Goal: Transaction & Acquisition: Obtain resource

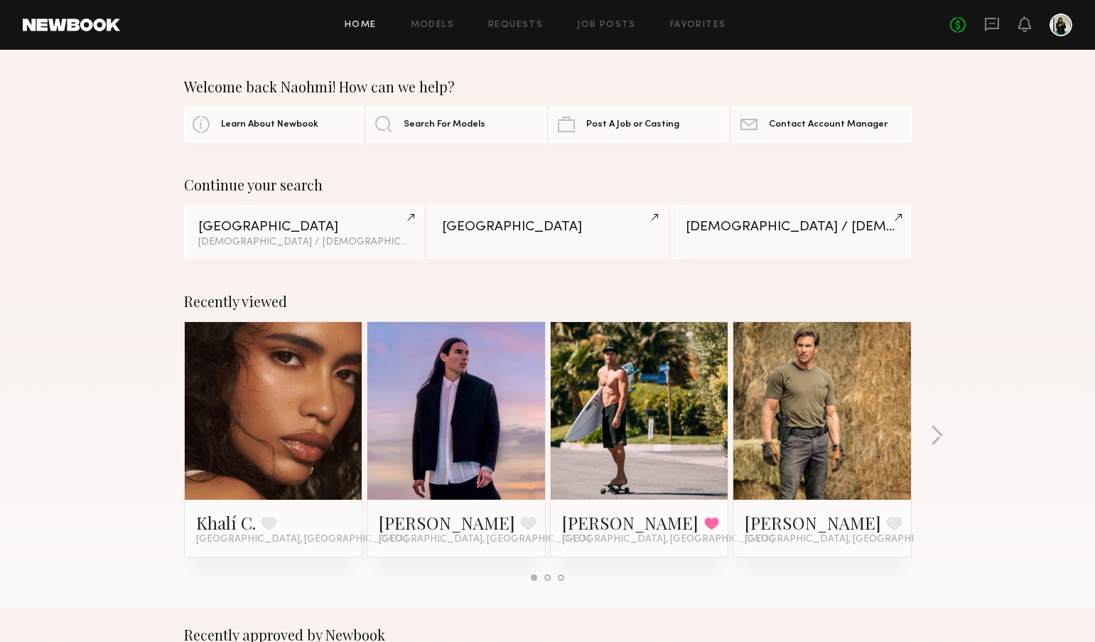
click at [1063, 28] on div at bounding box center [1061, 25] width 23 height 23
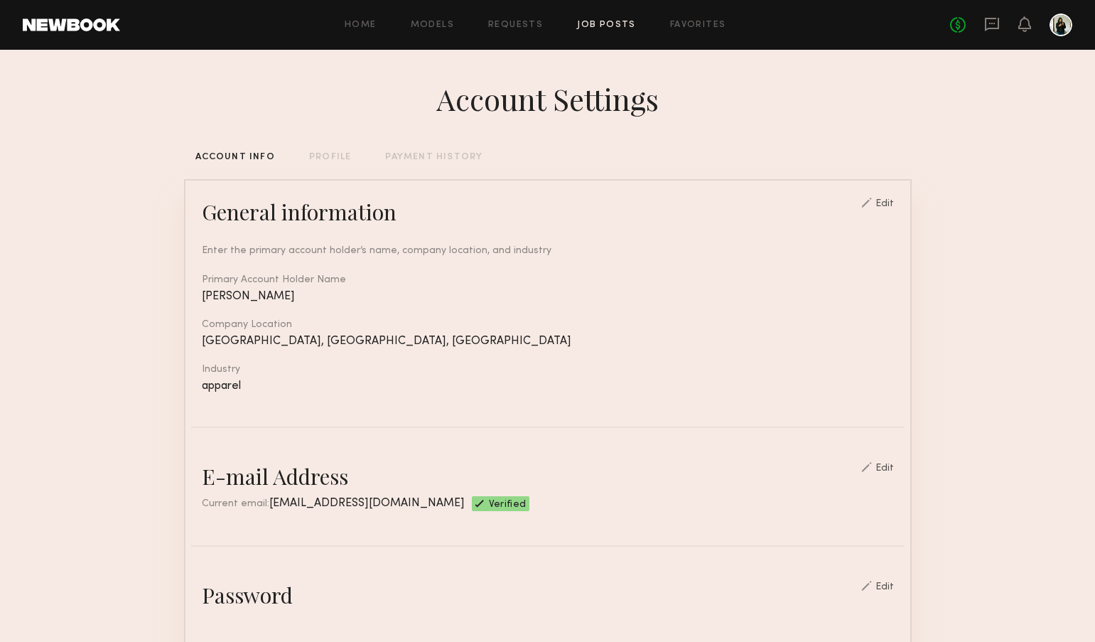
click at [606, 26] on link "Job Posts" at bounding box center [606, 25] width 59 height 9
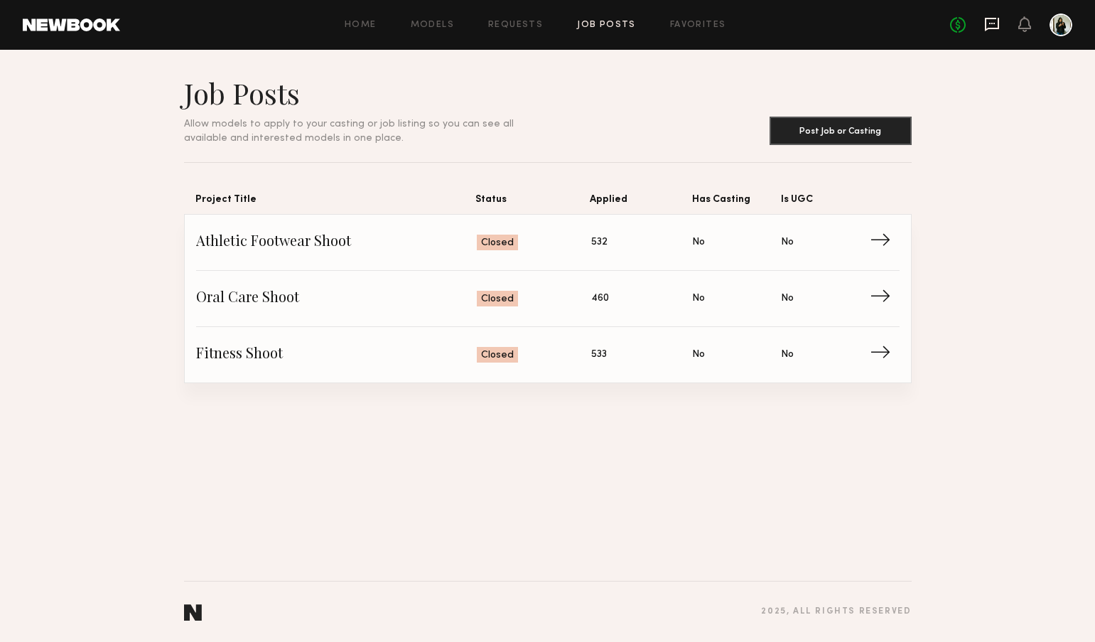
click at [994, 25] on icon at bounding box center [992, 24] width 16 height 16
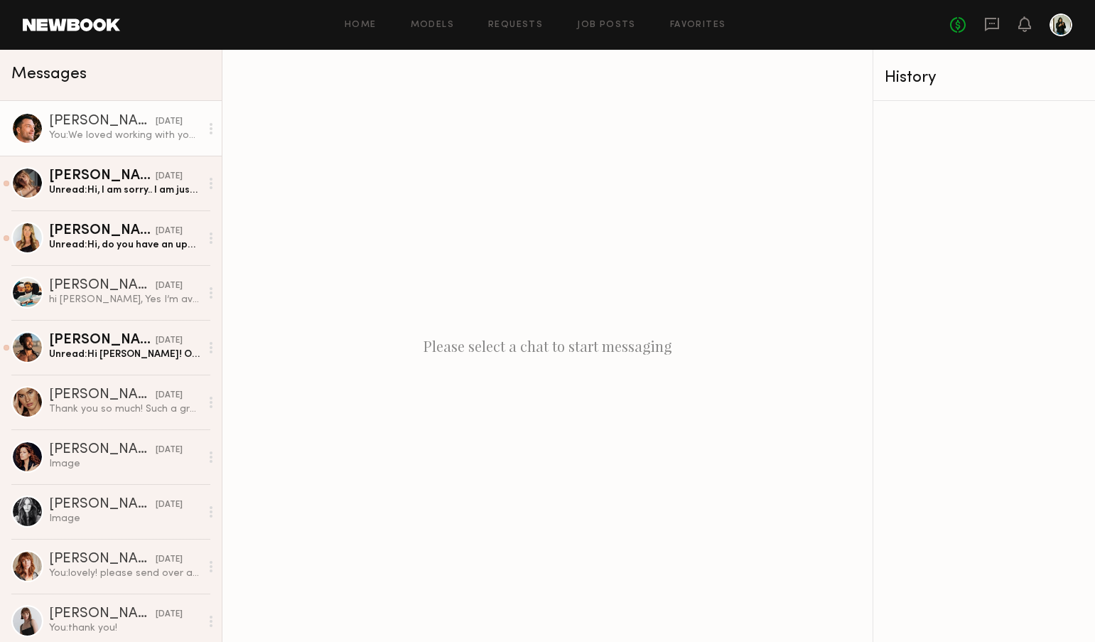
click at [149, 141] on div "You: We loved working with you! Thanks for everything." at bounding box center [124, 136] width 151 height 14
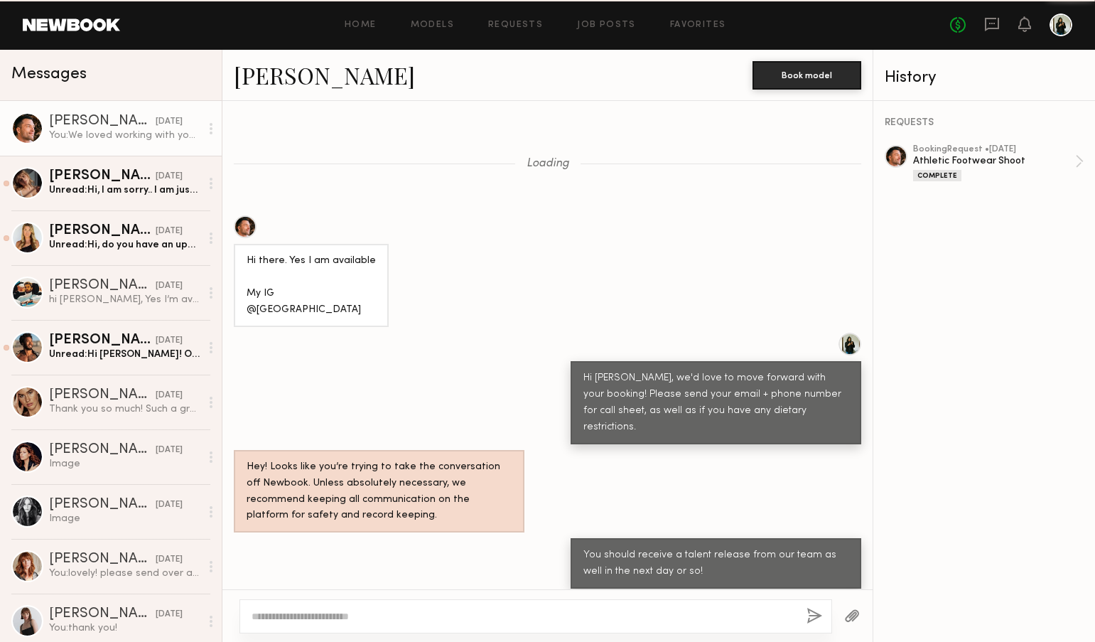
scroll to position [854, 0]
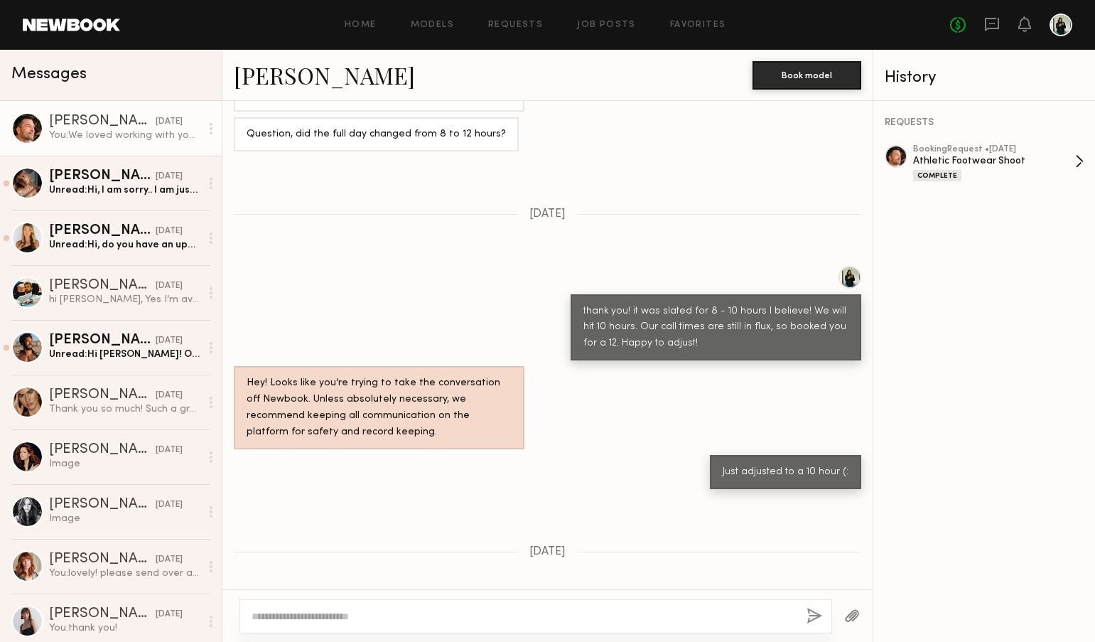
click at [1024, 173] on div "Complete" at bounding box center [994, 175] width 162 height 12
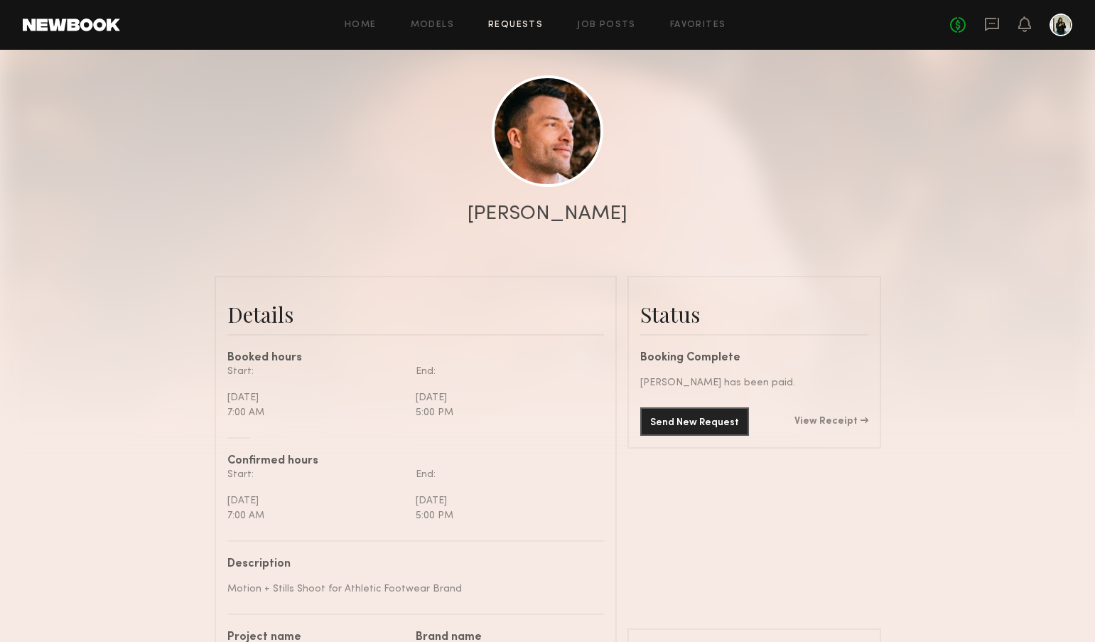
scroll to position [131, 0]
click at [812, 417] on link "View Receipt" at bounding box center [832, 420] width 74 height 10
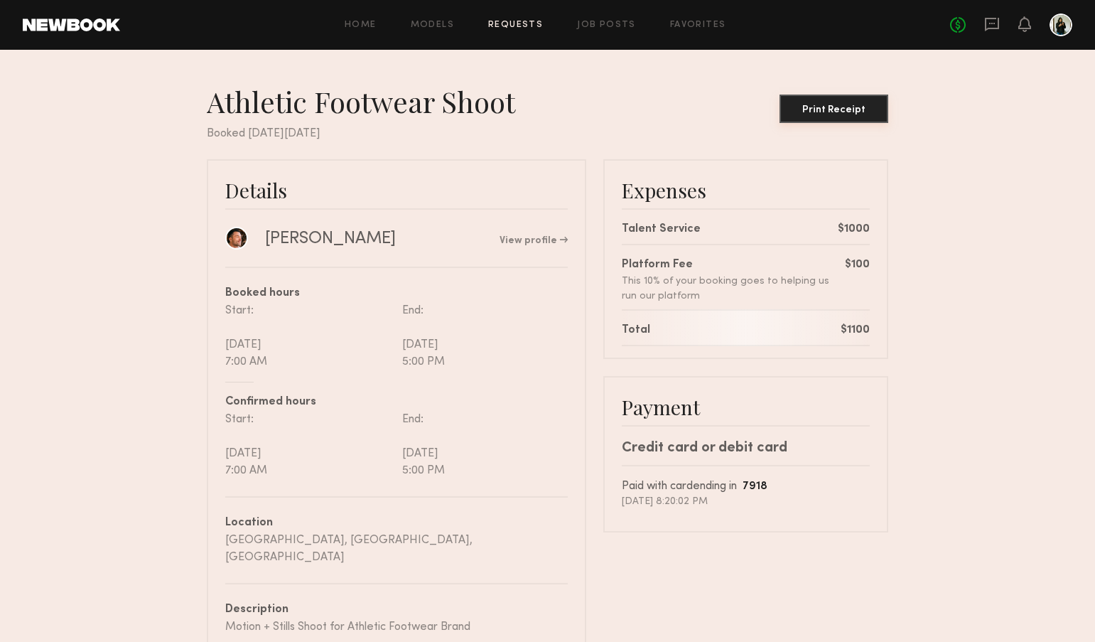
click at [851, 117] on button "Print Receipt" at bounding box center [834, 109] width 109 height 28
click at [853, 109] on div "Print Receipt" at bounding box center [833, 110] width 97 height 10
click at [828, 115] on button "Print Receipt" at bounding box center [834, 109] width 109 height 28
click at [827, 113] on div "Print Receipt" at bounding box center [833, 110] width 97 height 10
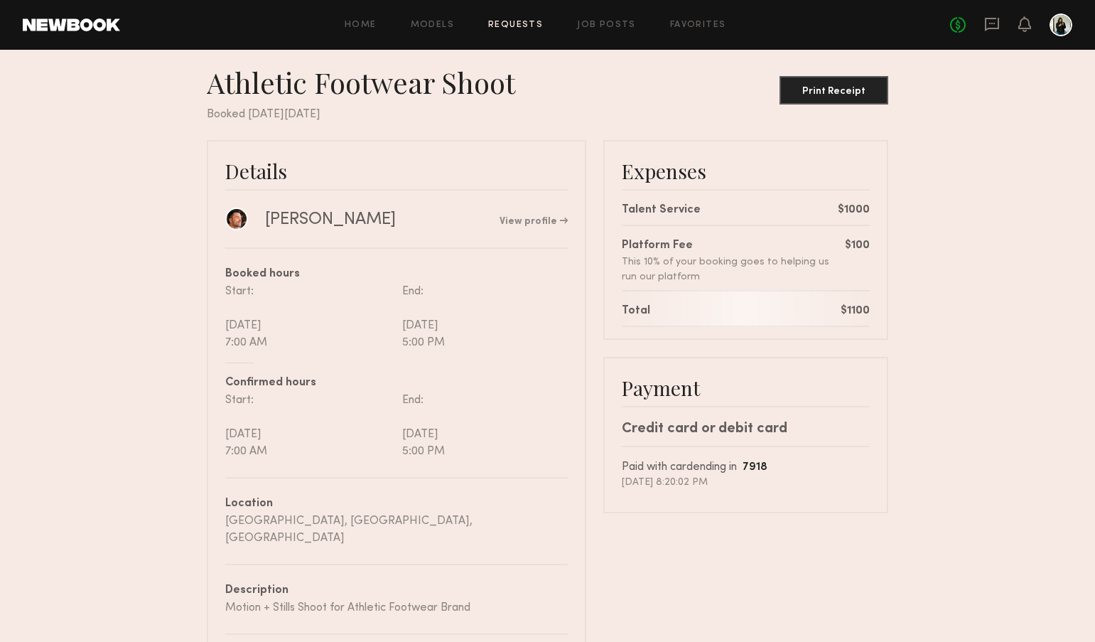
scroll to position [21, 0]
click at [834, 93] on div "Print Receipt" at bounding box center [833, 90] width 97 height 10
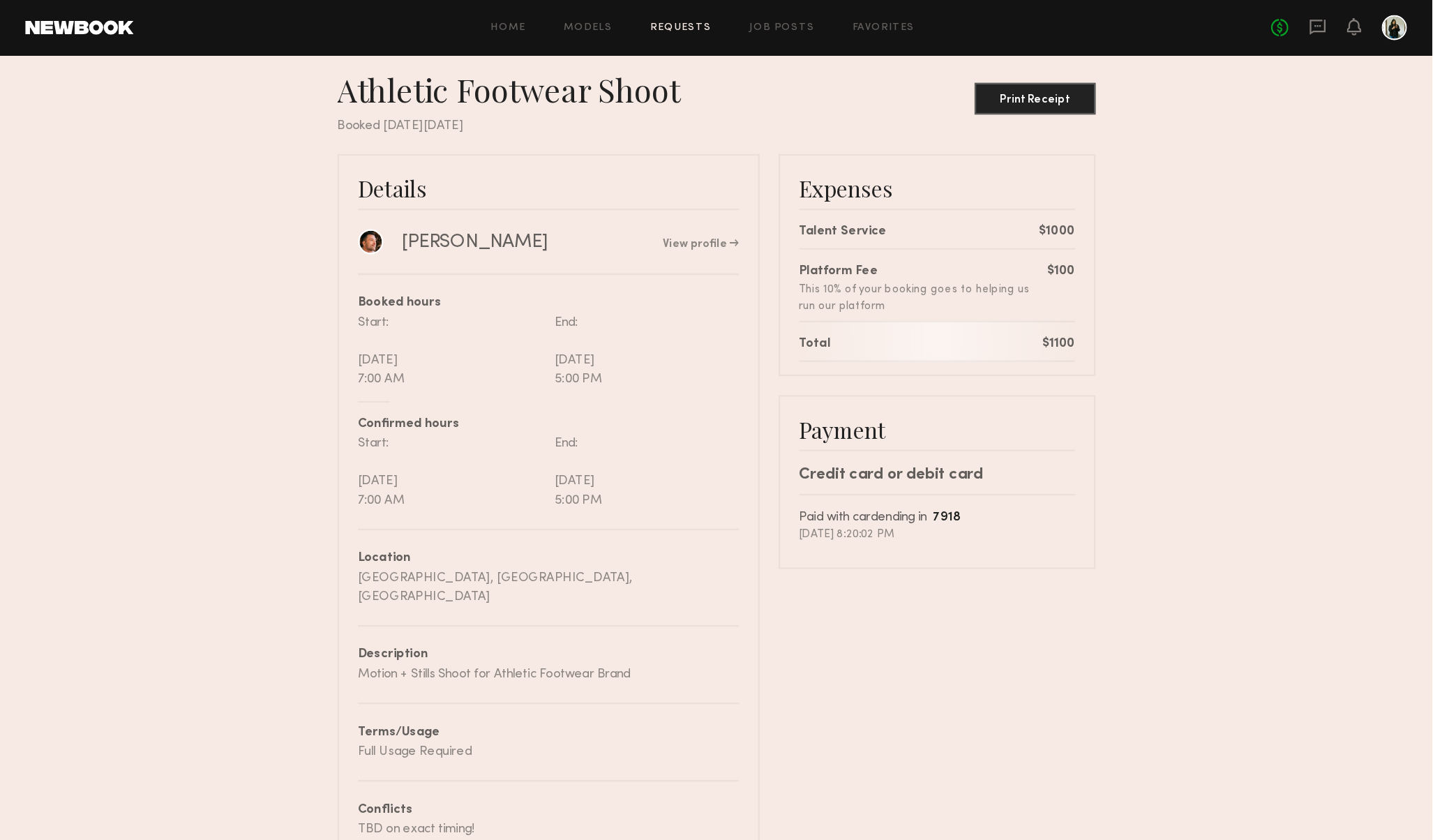
scroll to position [0, 0]
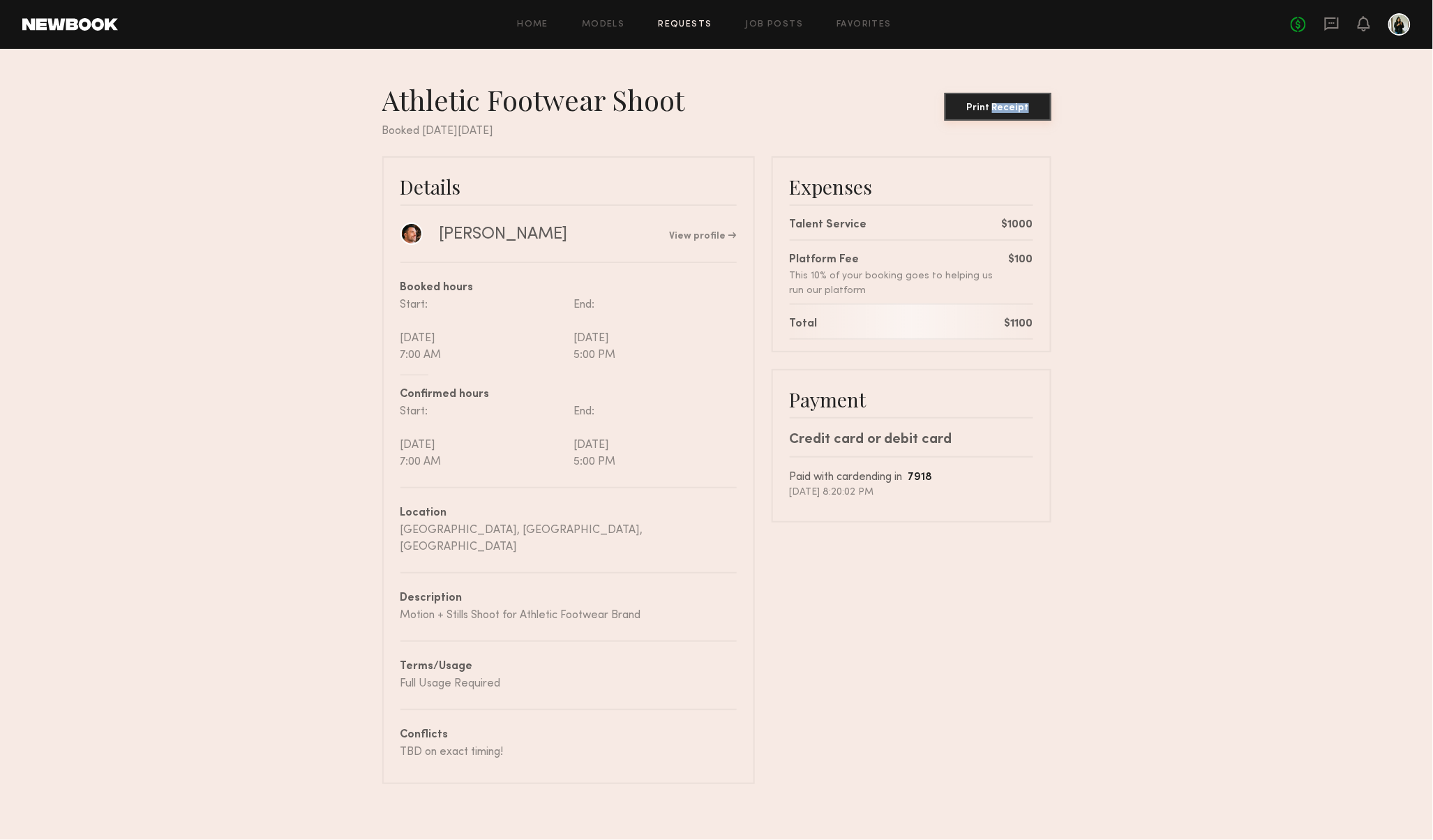
click at [996, 110] on div "Print Receipt" at bounding box center [997, 108] width 95 height 10
drag, startPoint x: 770, startPoint y: 820, endPoint x: 1207, endPoint y: 138, distance: 810.0
click at [1075, 138] on nb-booking-receipt "Athletic Footwear Shoot Print Receipt Booked on Tuesday, Aug, 19, 2025 Details …" at bounding box center [716, 433] width 1433 height 702
